Goal: Task Accomplishment & Management: Complete application form

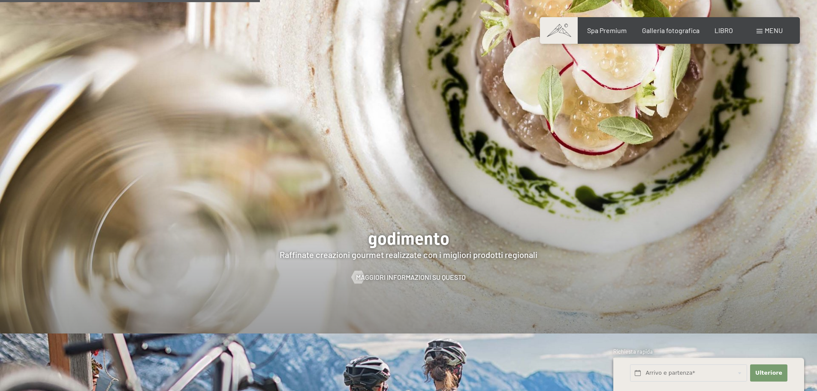
scroll to position [1631, 0]
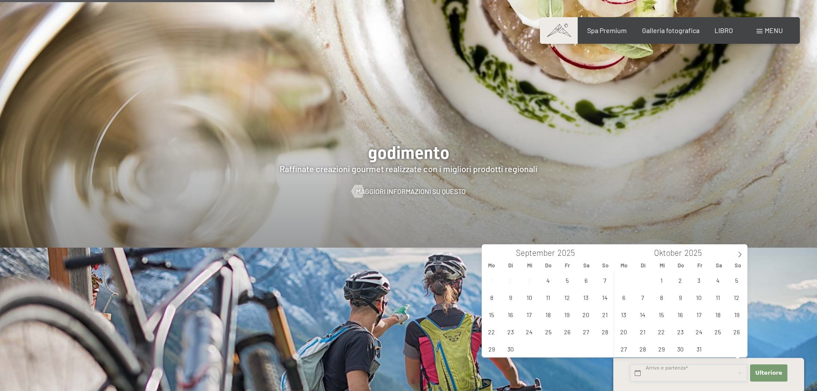
click at [684, 373] on input "text" at bounding box center [688, 373] width 117 height 18
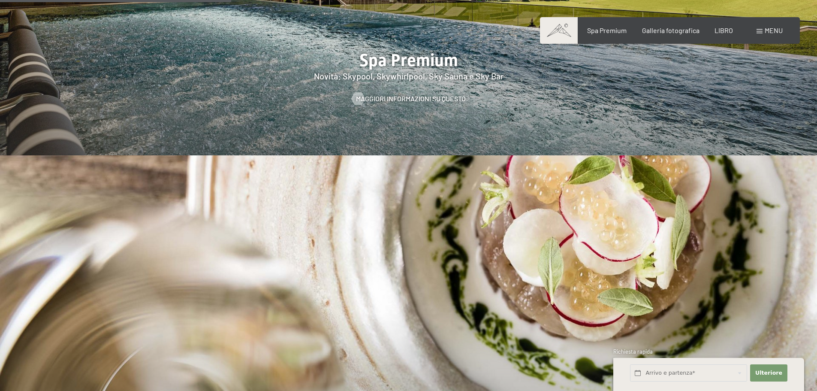
click at [777, 28] on font "menu" at bounding box center [774, 30] width 18 height 8
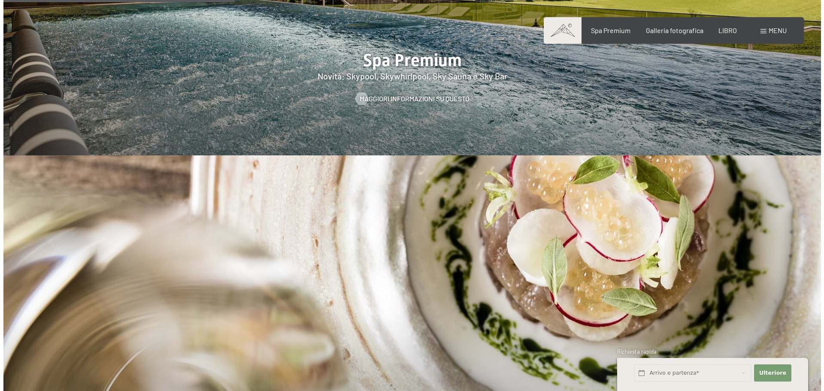
scroll to position [1376, 0]
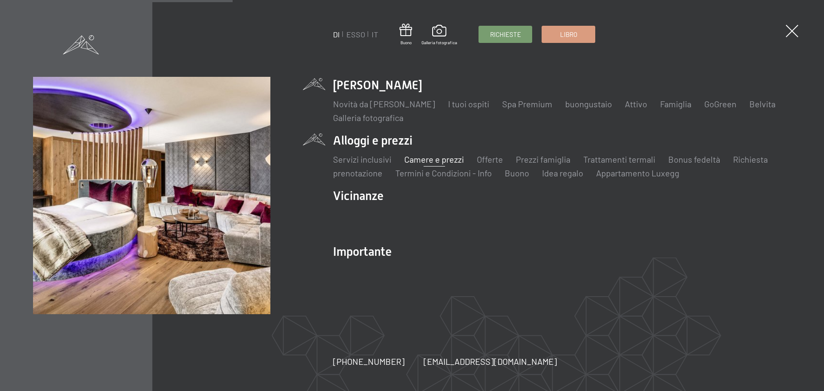
click at [442, 159] on font "Camere e prezzi" at bounding box center [434, 159] width 60 height 10
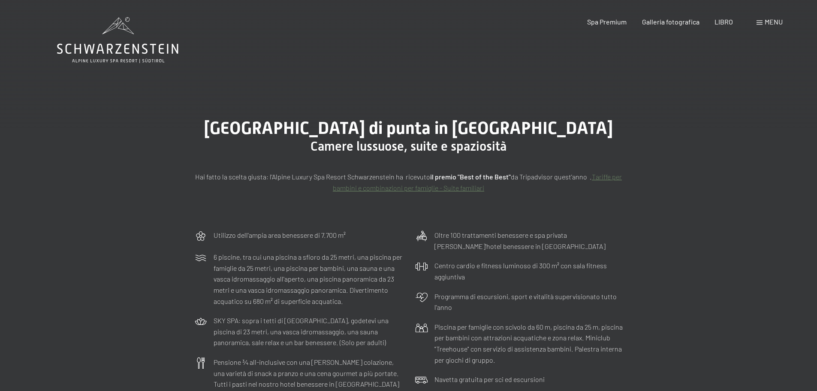
click at [775, 27] on div "Libro Richieste Spa Premium Galleria fotografica LIBRO menu DI ESSO IT Buono Ga…" at bounding box center [670, 21] width 226 height 9
click at [777, 22] on font "menu" at bounding box center [774, 22] width 18 height 8
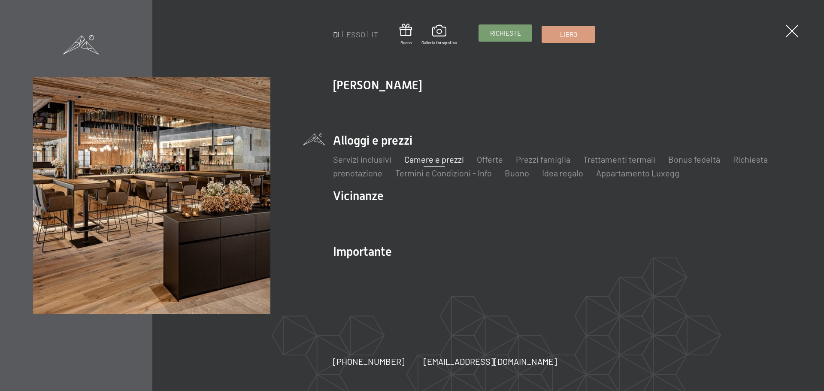
click at [508, 33] on font "Richieste" at bounding box center [505, 33] width 31 height 8
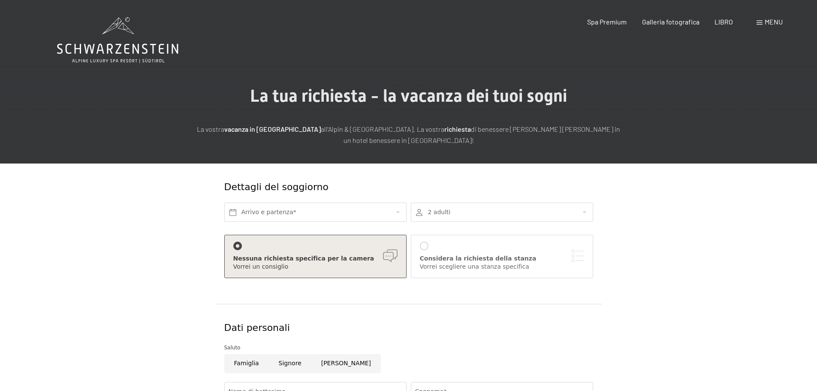
click at [762, 21] on span at bounding box center [760, 23] width 6 height 4
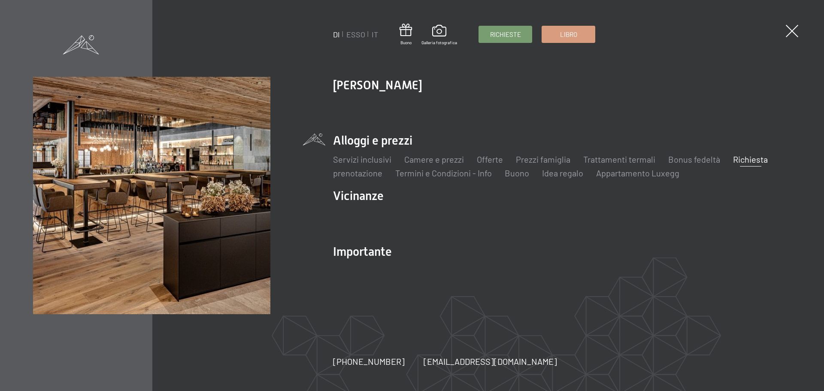
click at [368, 33] on ul "DI ESSO IT" at bounding box center [355, 34] width 45 height 11
click at [375, 33] on font "IT" at bounding box center [375, 34] width 6 height 9
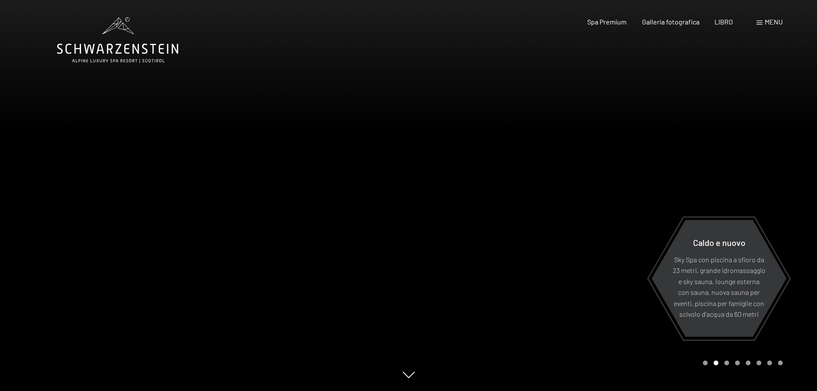
click at [801, 166] on div at bounding box center [613, 195] width 409 height 391
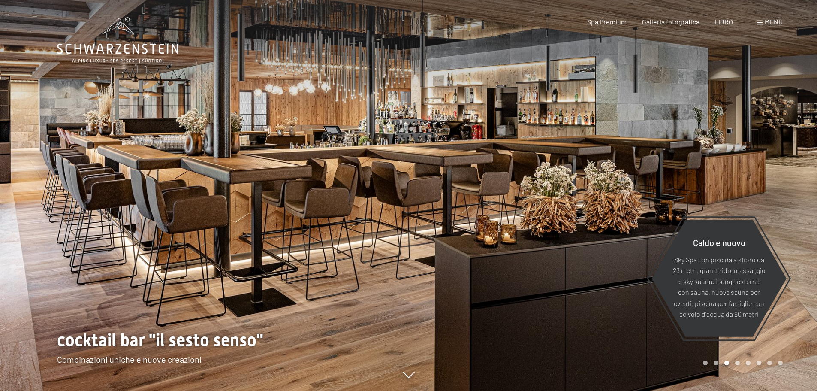
click at [780, 22] on font "menu" at bounding box center [774, 22] width 18 height 8
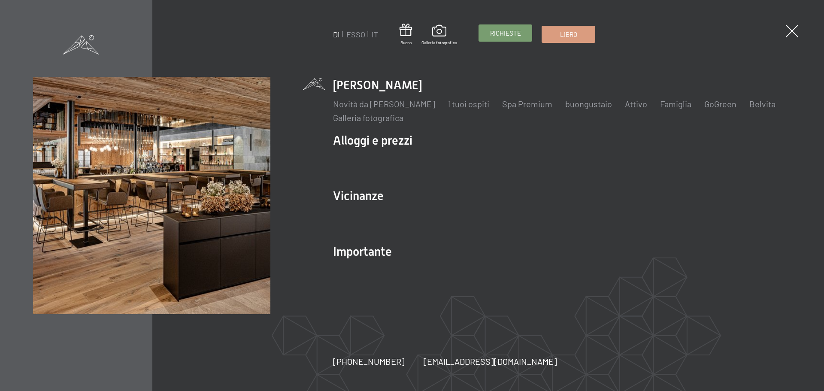
click at [513, 34] on font "Richieste" at bounding box center [505, 33] width 31 height 8
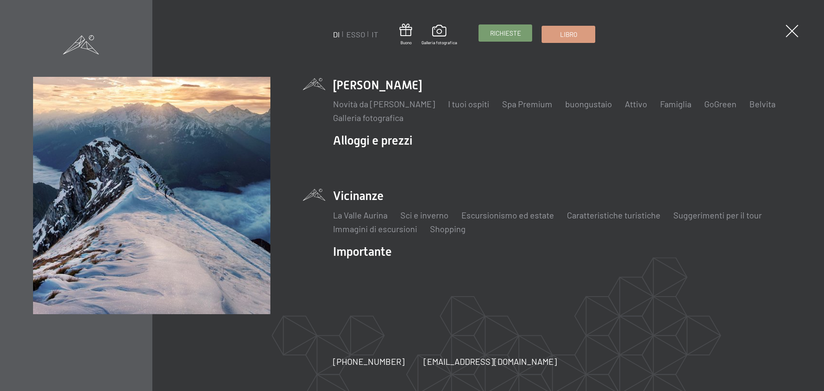
click at [366, 195] on li "Vicinanze La Valle Aurina Sci e inverno Sciare scuola di sci Escursionismo ed e…" at bounding box center [562, 211] width 458 height 47
click at [360, 215] on font "La Valle Aurina" at bounding box center [360, 215] width 54 height 10
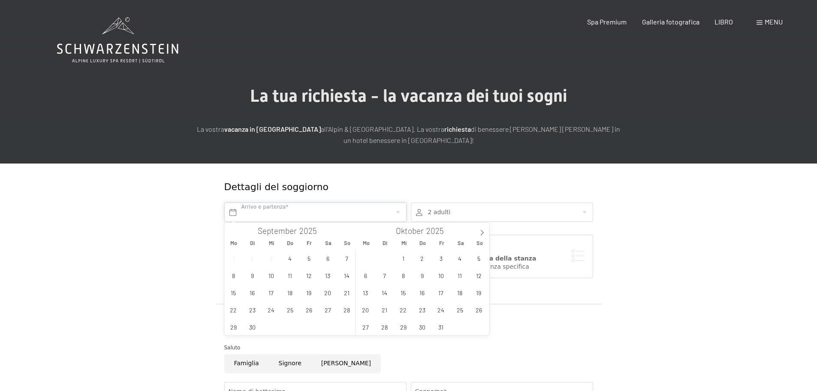
click at [287, 210] on input "text" at bounding box center [315, 212] width 182 height 19
click at [233, 308] on span "22" at bounding box center [233, 309] width 17 height 17
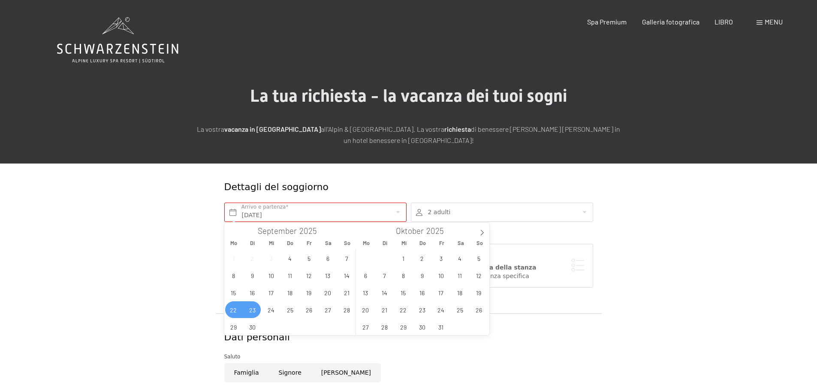
click at [246, 311] on span "23" at bounding box center [252, 309] width 17 height 17
type input "Mo. 22.09.2025 - Di. 23.09.2025"
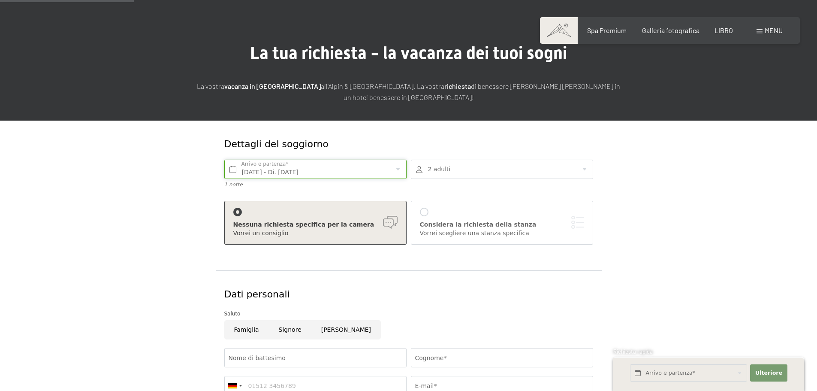
scroll to position [129, 0]
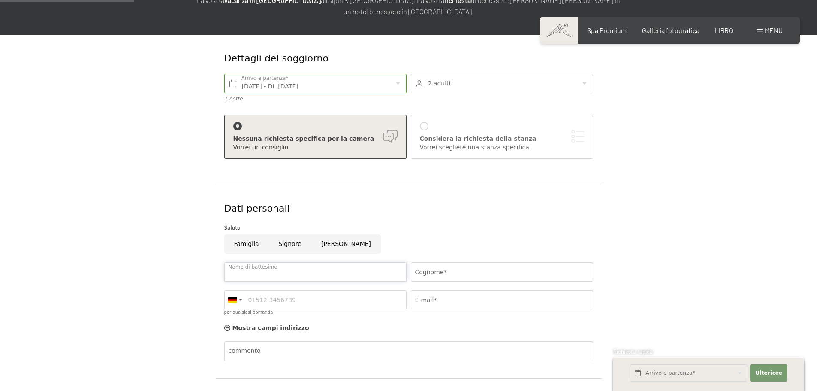
click at [292, 272] on input "Nome di battesimo" at bounding box center [315, 271] width 182 height 19
type input "marco"
type input "magnani"
type input "3471149065"
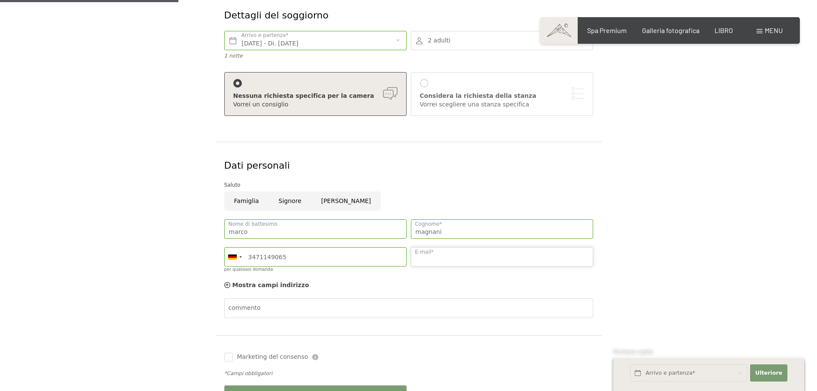
click at [449, 256] on input "E-mail*" at bounding box center [502, 256] width 182 height 19
type input "marco.m@guidetti-srl.it"
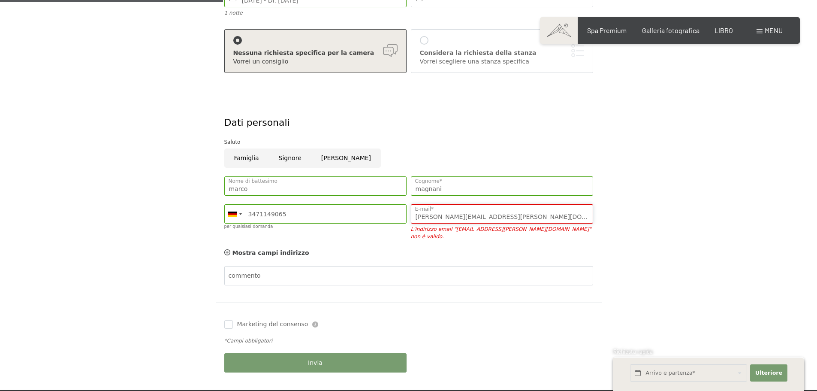
scroll to position [257, 0]
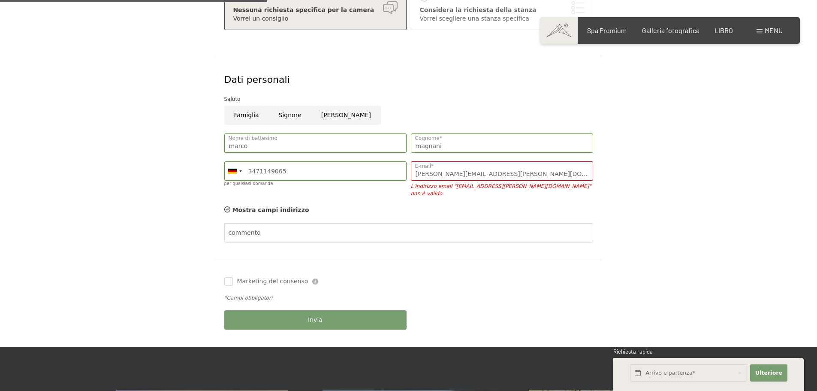
click at [234, 277] on label "Marketing del consenso" at bounding box center [271, 281] width 76 height 9
click at [233, 277] on input "Marketing del consenso" at bounding box center [228, 281] width 9 height 9
click at [228, 277] on input "Marketing del consenso" at bounding box center [228, 281] width 9 height 9
click at [223, 278] on div "Marketing del consenso Der Unterfertigte, der die Aufklärung laut Link gelesen …" at bounding box center [315, 281] width 187 height 17
click at [221, 271] on div "Marketing del consenso Der Unterfertigte, der die Aufklärung laut Link gelesen …" at bounding box center [409, 303] width 386 height 87
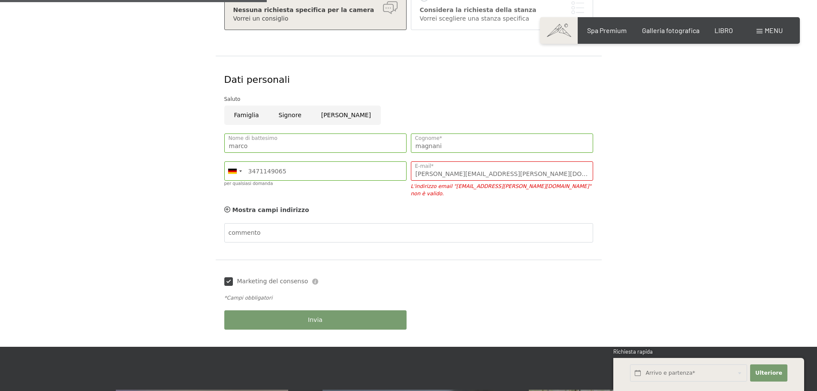
click at [233, 277] on label "Marketing del consenso" at bounding box center [271, 281] width 76 height 9
click at [233, 277] on input "Marketing del consenso" at bounding box center [228, 281] width 9 height 9
click at [232, 278] on div "Marketing del consenso Der Unterfertigte, der die Aufklärung laut Link gelesen …" at bounding box center [315, 281] width 182 height 9
checkbox input "false"
click at [491, 169] on input "marco.m@guidetti-srl.it" at bounding box center [502, 170] width 182 height 19
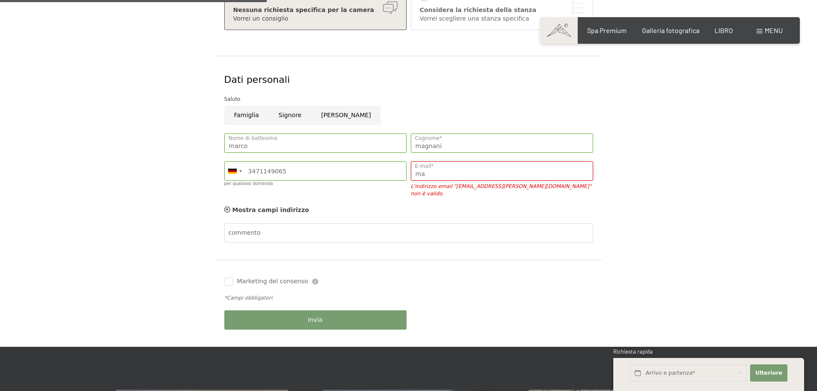
type input "m"
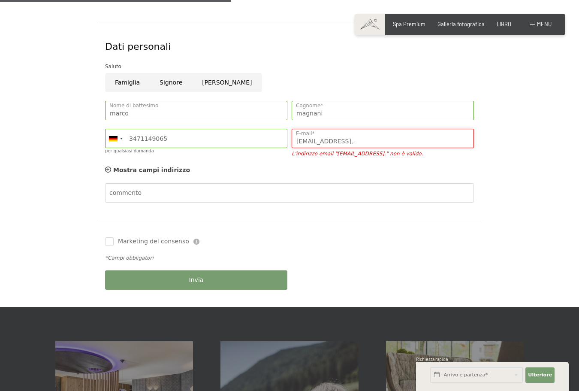
click at [369, 143] on input "marcomagnani9@gmail,." at bounding box center [383, 138] width 182 height 19
type input "marcomagnani9@gmail.com"
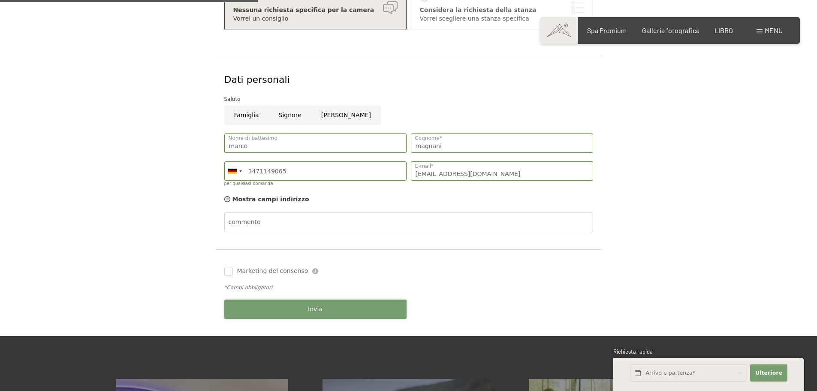
click at [348, 312] on button "Invia" at bounding box center [315, 309] width 182 height 19
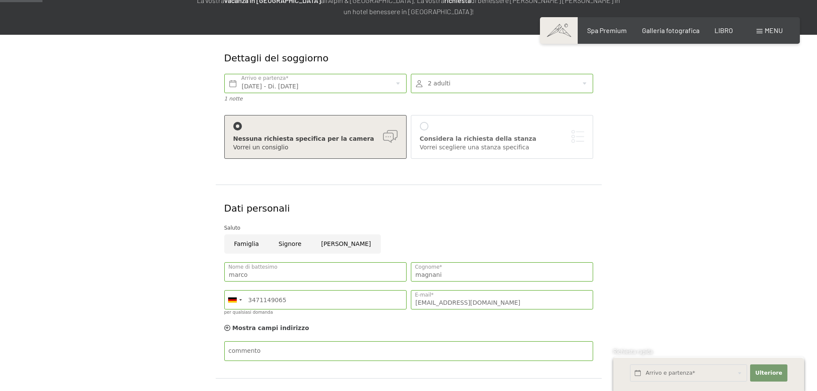
scroll to position [0, 0]
